Goal: Transaction & Acquisition: Purchase product/service

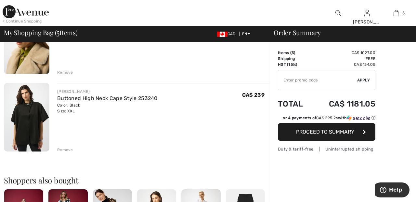
scroll to position [322, 0]
click at [65, 149] on div "Remove" at bounding box center [65, 150] width 16 height 6
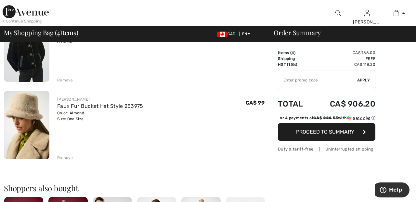
scroll to position [212, 0]
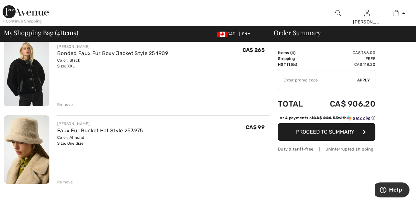
click at [69, 181] on div "Remove" at bounding box center [65, 182] width 16 height 6
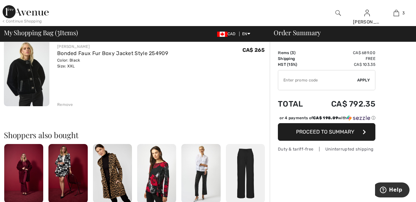
click at [71, 102] on div "Remove" at bounding box center [65, 104] width 16 height 6
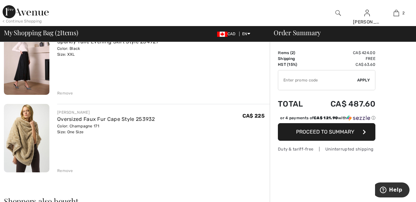
scroll to position [69, 0]
click at [68, 172] on div "Remove" at bounding box center [65, 170] width 16 height 6
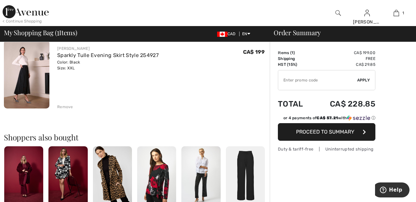
scroll to position [54, 0]
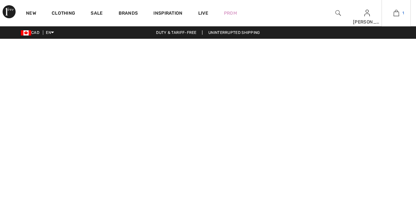
click at [398, 14] on img at bounding box center [397, 13] width 6 height 8
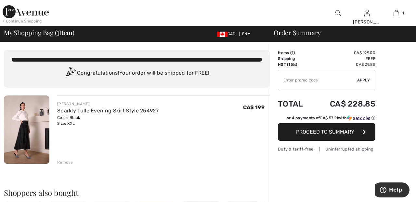
click at [331, 79] on input "TEXT" at bounding box center [317, 80] width 79 height 20
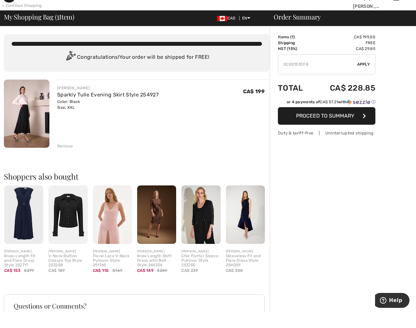
type input "OC00153CFB"
click at [405, 69] on div "Order Summary Details Items ( 1 ) CA$ 199.00 Promo code CA$ 0.00 Shipping Free …" at bounding box center [343, 236] width 146 height 388
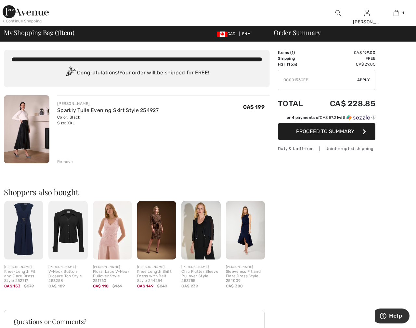
click at [365, 75] on div "✔ Apply Remove" at bounding box center [327, 80] width 98 height 20
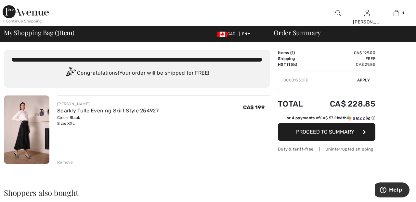
click at [367, 80] on span "Apply" at bounding box center [363, 80] width 13 height 6
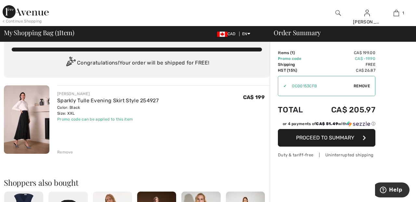
scroll to position [16, 0]
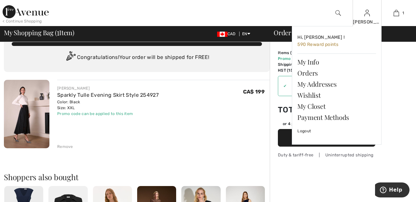
click at [367, 15] on img at bounding box center [368, 13] width 6 height 8
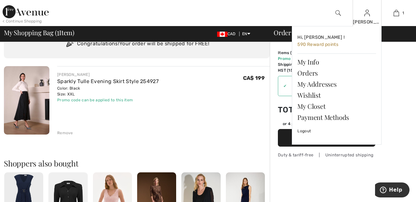
scroll to position [43, 0]
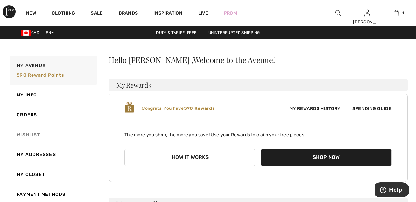
click at [36, 132] on link "Wishlist" at bounding box center [52, 135] width 89 height 20
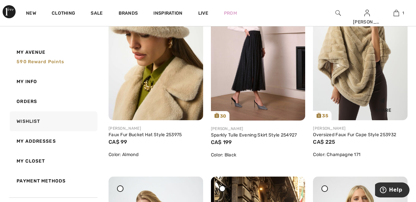
click at [353, 65] on img at bounding box center [360, 49] width 95 height 141
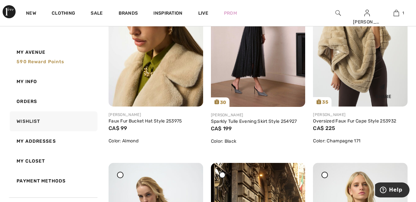
scroll to position [167, 0]
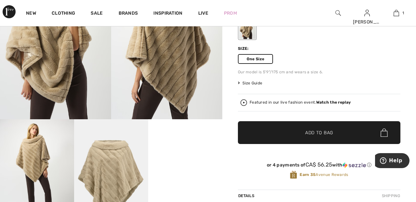
scroll to position [87, 0]
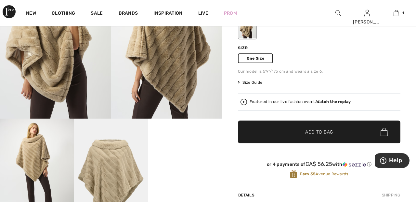
click at [319, 132] on span "Add to Bag" at bounding box center [319, 131] width 28 height 7
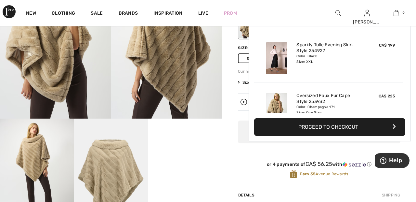
scroll to position [20, 0]
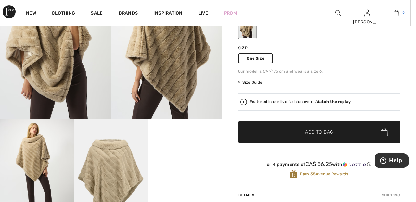
click at [397, 14] on img at bounding box center [397, 13] width 6 height 8
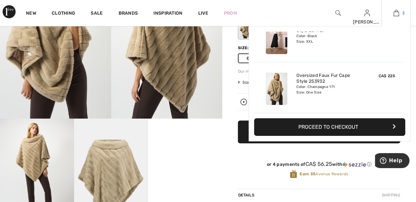
click at [399, 11] on img at bounding box center [397, 13] width 6 height 8
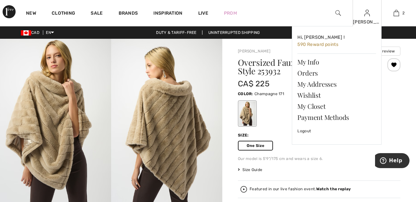
click at [367, 16] on img at bounding box center [368, 13] width 6 height 8
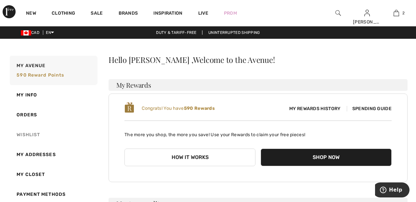
click at [32, 136] on link "Wishlist" at bounding box center [52, 135] width 89 height 20
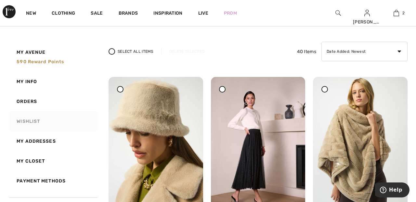
scroll to position [40, 0]
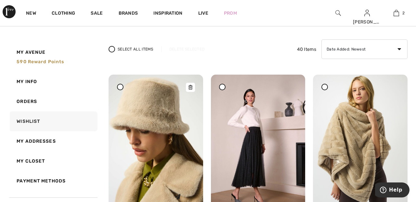
click at [163, 106] on img at bounding box center [156, 144] width 95 height 141
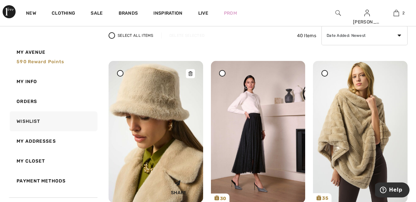
scroll to position [71, 0]
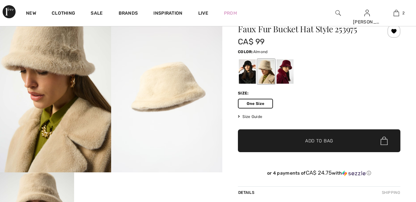
checkbox input "true"
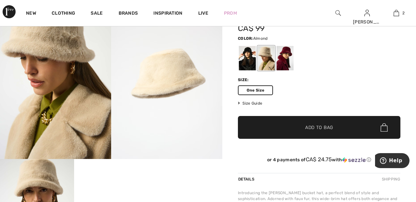
click at [327, 129] on span "Add to Bag" at bounding box center [319, 127] width 28 height 7
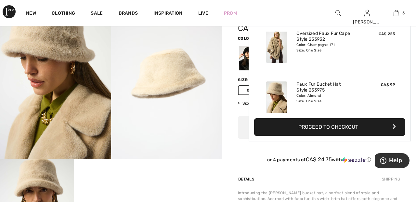
scroll to position [71, 0]
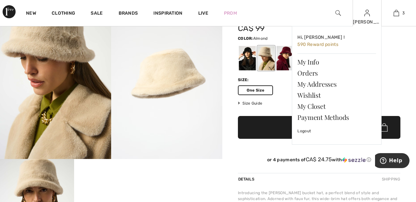
click at [366, 17] on img at bounding box center [368, 13] width 6 height 8
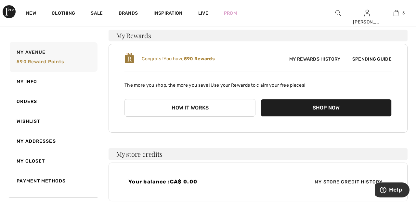
scroll to position [51, 0]
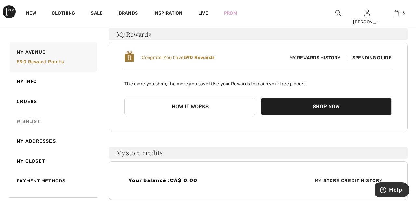
click at [34, 126] on link "Wishlist" at bounding box center [52, 121] width 89 height 20
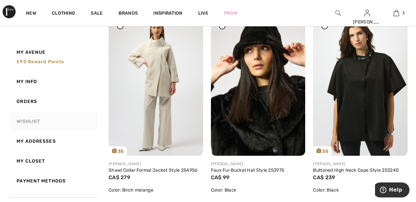
scroll to position [501, 0]
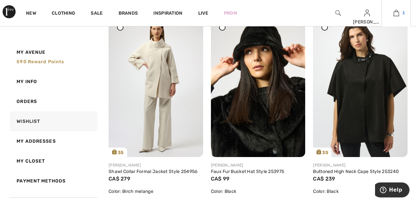
click at [396, 15] on img at bounding box center [397, 13] width 6 height 8
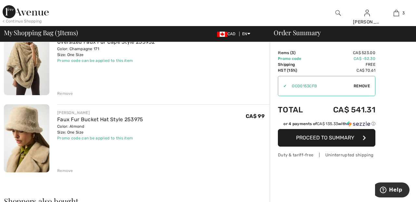
scroll to position [145, 0]
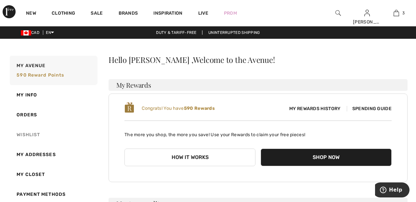
click at [36, 134] on link "Wishlist" at bounding box center [52, 135] width 89 height 20
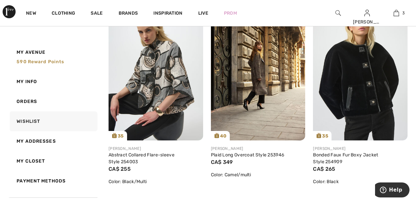
click at [360, 78] on img at bounding box center [360, 69] width 95 height 141
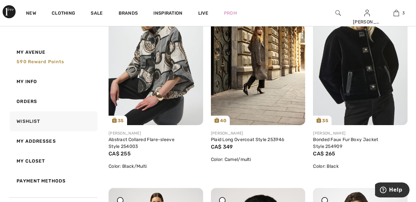
scroll to position [344, 0]
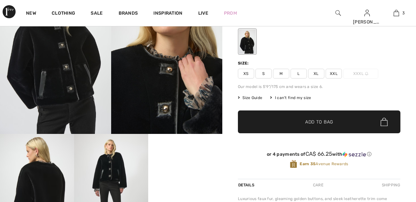
scroll to position [74, 0]
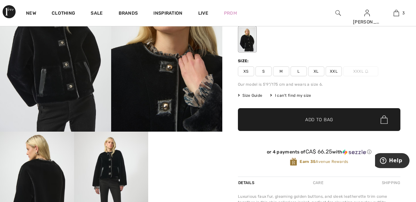
click at [337, 73] on span "XXL" at bounding box center [334, 71] width 16 height 10
click at [330, 119] on span "Add to Bag" at bounding box center [319, 119] width 28 height 7
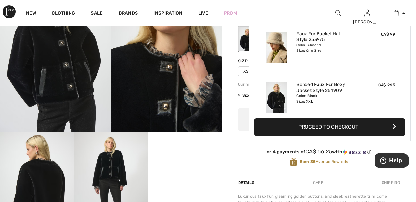
scroll to position [122, 0]
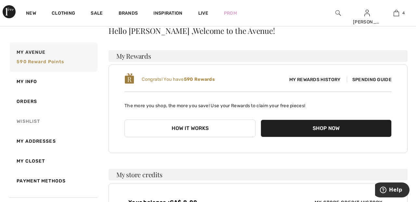
click at [31, 120] on link "Wishlist" at bounding box center [52, 121] width 89 height 20
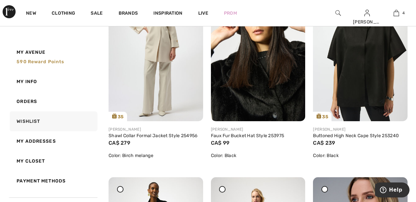
click at [368, 73] on img at bounding box center [360, 49] width 95 height 141
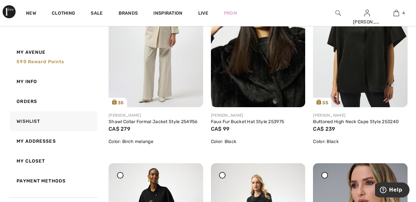
scroll to position [568, 0]
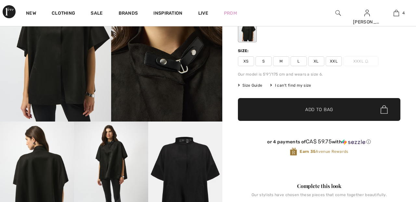
click at [340, 59] on span "XXL" at bounding box center [334, 61] width 16 height 10
click at [326, 111] on span "Add to Bag" at bounding box center [319, 109] width 28 height 7
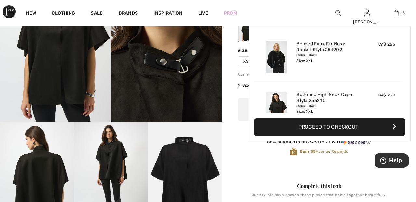
scroll to position [172, 0]
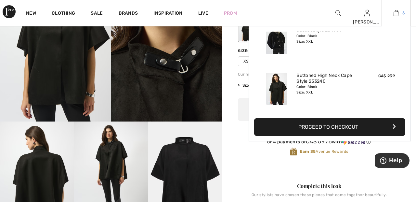
click at [398, 13] on img at bounding box center [397, 13] width 6 height 8
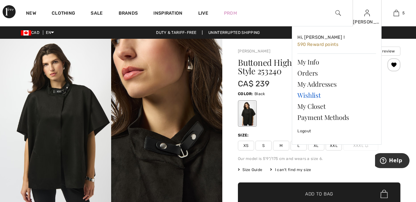
click at [315, 93] on link "Wishlist" at bounding box center [337, 94] width 79 height 11
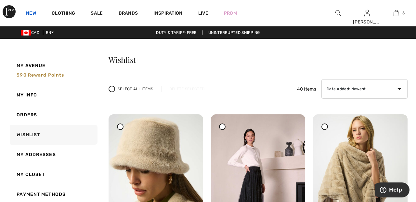
click at [29, 14] on link "New" at bounding box center [31, 13] width 10 height 7
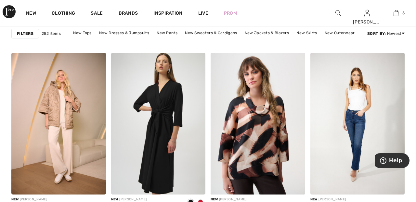
scroll to position [409, 0]
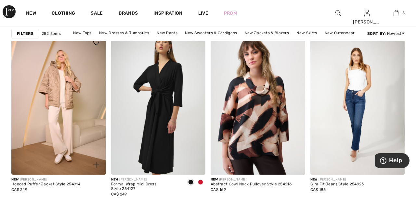
click at [79, 106] on img at bounding box center [58, 104] width 95 height 142
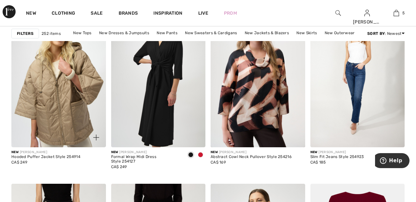
scroll to position [460, 0]
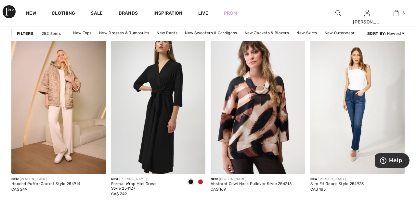
scroll to position [426, 0]
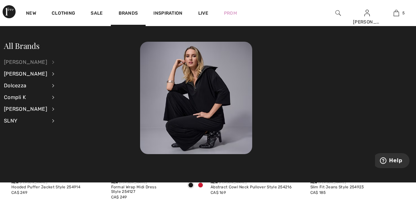
click at [39, 62] on div "[PERSON_NAME]" at bounding box center [25, 62] width 43 height 12
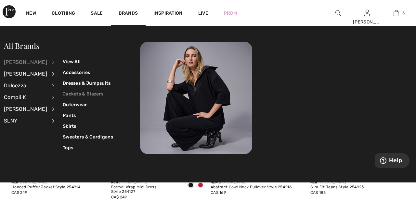
click at [95, 93] on link "Jackets & Blazers" at bounding box center [88, 93] width 50 height 11
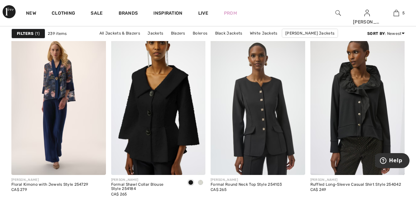
scroll to position [1201, 0]
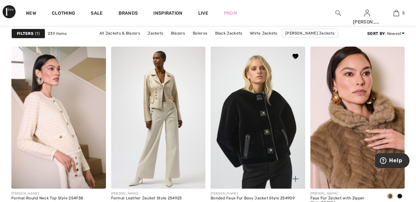
click at [268, 112] on img at bounding box center [258, 117] width 95 height 142
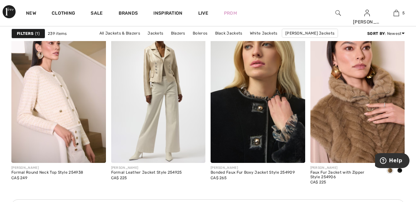
scroll to position [1997, 0]
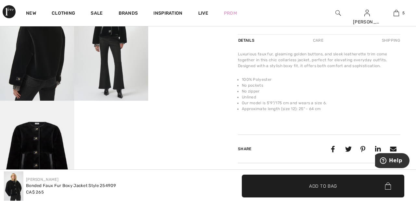
scroll to position [217, 0]
click at [190, 26] on video "Your browser does not support the video tag." at bounding box center [185, 7] width 74 height 37
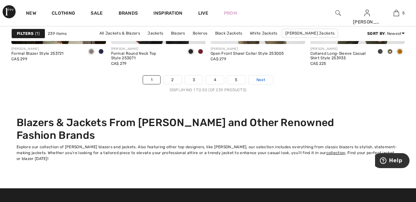
click at [265, 78] on span "Next" at bounding box center [261, 80] width 9 height 6
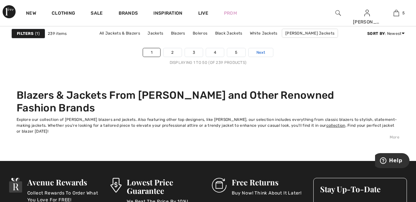
scroll to position [2742, 0]
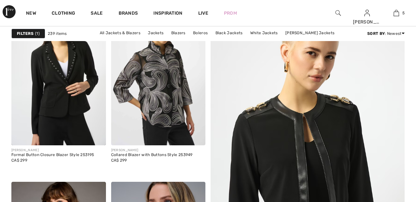
scroll to position [100, 0]
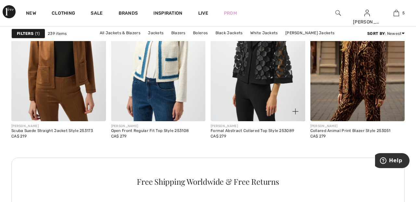
click at [276, 60] on img at bounding box center [258, 50] width 95 height 142
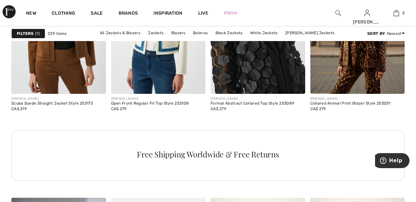
scroll to position [2064, 0]
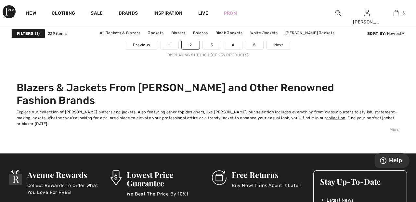
scroll to position [2746, 0]
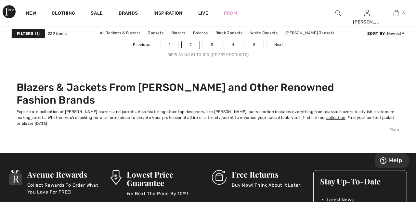
click at [283, 41] on div "Filters 1 239 items All Jackets & Blazers Jackets Blazers Boleros Black Jackets…" at bounding box center [207, 33] width 393 height 15
click at [285, 43] on link "Next" at bounding box center [279, 44] width 24 height 8
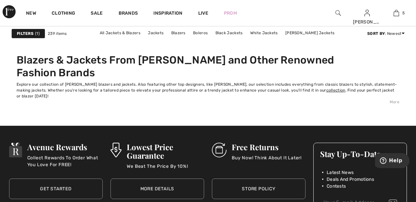
scroll to position [2778, 0]
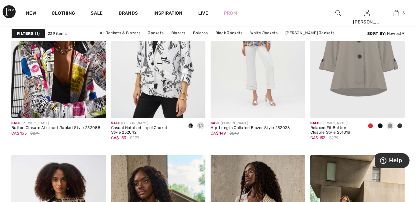
scroll to position [896, 0]
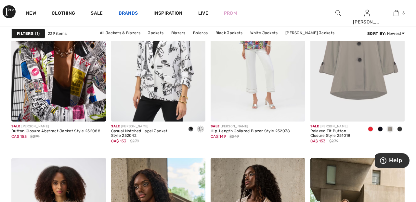
click at [129, 13] on link "Brands" at bounding box center [129, 13] width 20 height 7
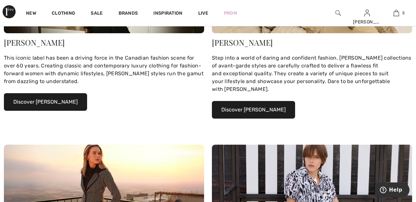
scroll to position [151, 0]
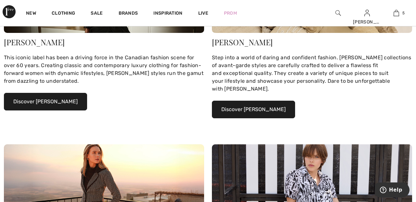
click at [73, 98] on button "Discover Joseph Ribkoff" at bounding box center [45, 102] width 83 height 18
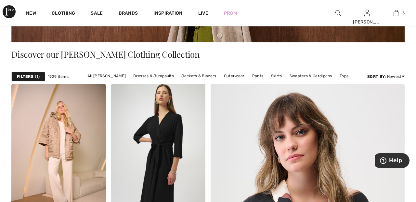
scroll to position [127, 0]
click at [230, 75] on link "Outerwear" at bounding box center [234, 76] width 27 height 8
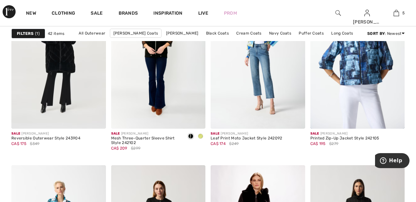
scroll to position [1844, 0]
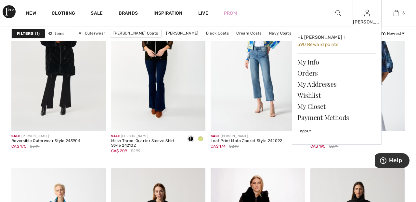
click at [369, 16] on img at bounding box center [368, 13] width 6 height 8
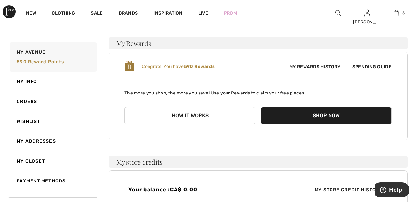
scroll to position [42, 0]
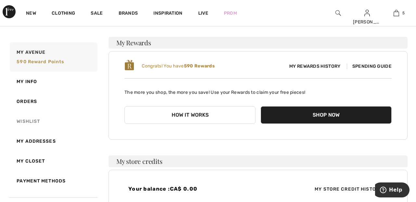
click at [31, 117] on link "Wishlist" at bounding box center [52, 121] width 89 height 20
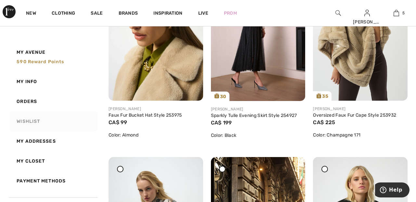
scroll to position [155, 0]
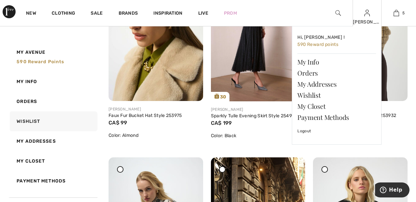
click at [367, 16] on img at bounding box center [368, 13] width 6 height 8
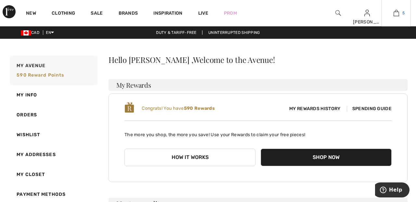
click at [396, 16] on img at bounding box center [397, 13] width 6 height 8
